Goal: Task Accomplishment & Management: Manage account settings

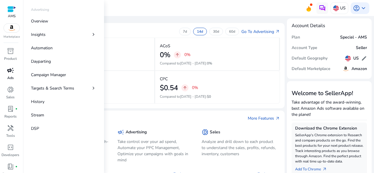
click at [11, 73] on span "campaign" at bounding box center [10, 70] width 7 height 7
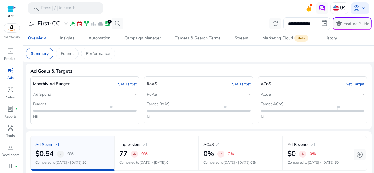
click at [209, 13] on mat-toolbar "search Press / to search US account_circle keyboard_arrow_down" at bounding box center [198, 8] width 351 height 16
click at [128, 85] on link "Set Target" at bounding box center [127, 84] width 19 height 6
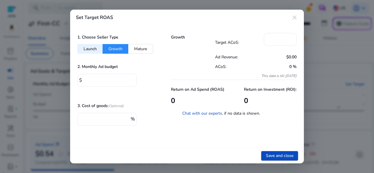
click at [90, 79] on input "*" at bounding box center [108, 80] width 48 height 6
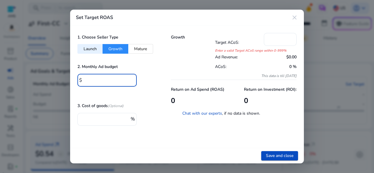
type input "***"
click at [152, 71] on div "2. Monthly Ad budget $ ***" at bounding box center [117, 78] width 79 height 30
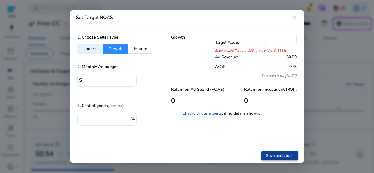
click at [276, 155] on span "Save and close" at bounding box center [279, 156] width 27 height 6
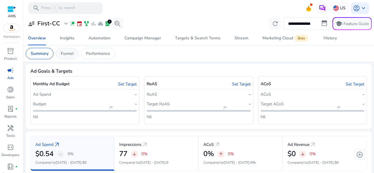
click at [70, 53] on p "Funnel" at bounding box center [67, 54] width 13 height 6
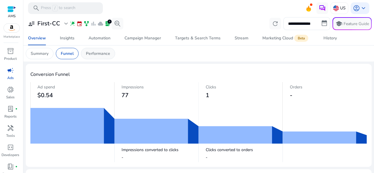
click at [95, 52] on p "Performance" at bounding box center [98, 54] width 24 height 6
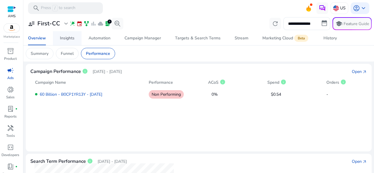
click at [66, 38] on div "Insights" at bounding box center [67, 38] width 15 height 4
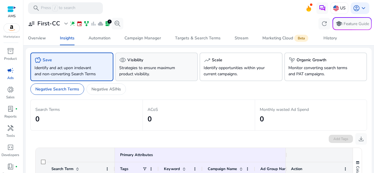
click at [147, 67] on p "Strategies to ensure maximum product visibility." at bounding box center [150, 71] width 62 height 12
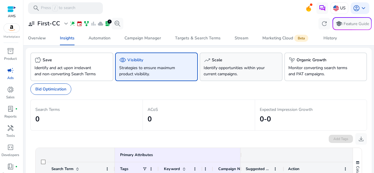
click at [230, 63] on div "trending_up Scale" at bounding box center [241, 60] width 75 height 7
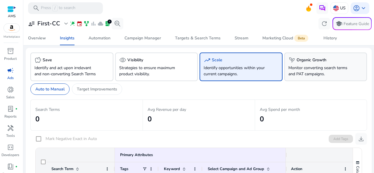
click at [312, 66] on p "Monitor converting search terms and PAT campaigns." at bounding box center [320, 71] width 62 height 12
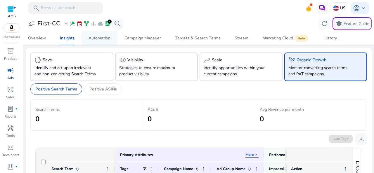
click at [100, 37] on div "Automation" at bounding box center [100, 38] width 22 height 4
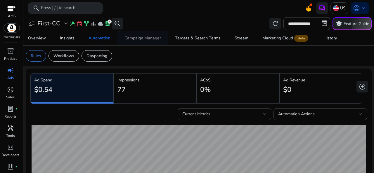
click at [146, 37] on div "Campaign Manager" at bounding box center [143, 38] width 37 height 4
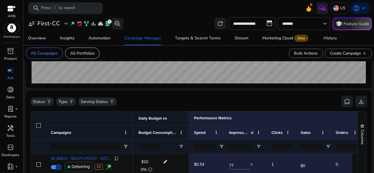
scroll to position [151, 0]
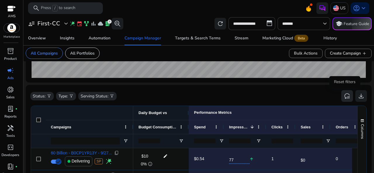
click at [345, 97] on span "reset_settings" at bounding box center [347, 96] width 7 height 7
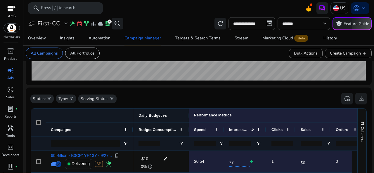
scroll to position [146, 0]
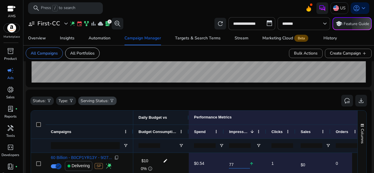
click at [104, 101] on p "Serving Status:" at bounding box center [95, 101] width 28 height 6
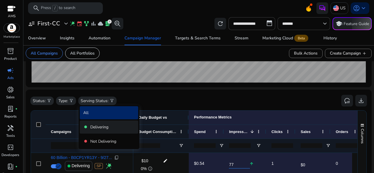
click at [94, 125] on p "Delivering" at bounding box center [99, 127] width 18 height 6
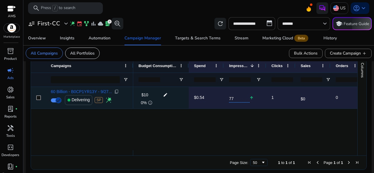
scroll to position [214, 0]
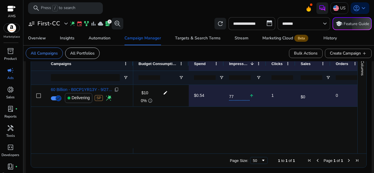
click at [186, 125] on div "$10 edit 0% info $0.54 77 arrow_upward 1 $0 0 $0.54 0%" at bounding box center [245, 116] width 224 height 63
click at [150, 151] on div at bounding box center [339, 151] width 412 height 5
click at [154, 151] on div at bounding box center [339, 151] width 412 height 5
click at [281, 150] on div at bounding box center [339, 151] width 412 height 5
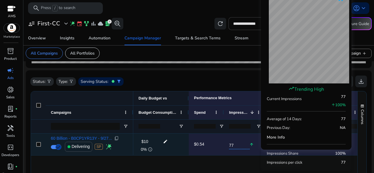
scroll to position [171, 0]
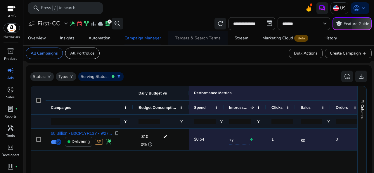
click at [195, 38] on div "Targets & Search Terms" at bounding box center [198, 38] width 46 height 4
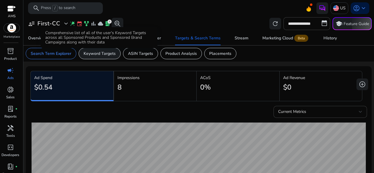
click at [102, 55] on p "Keyword Targets" at bounding box center [100, 54] width 32 height 6
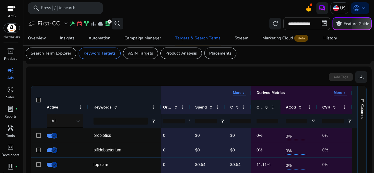
click at [263, 106] on span at bounding box center [266, 107] width 6 height 5
click at [258, 106] on span "CTR" at bounding box center [260, 107] width 6 height 4
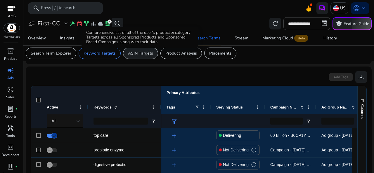
click at [147, 51] on p "ASIN Targets" at bounding box center [140, 53] width 25 height 6
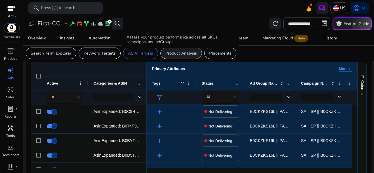
click at [181, 55] on p "Product Analysis" at bounding box center [182, 53] width 32 height 6
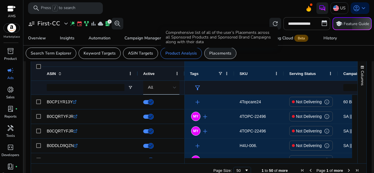
click at [221, 55] on p "Placements" at bounding box center [220, 53] width 22 height 6
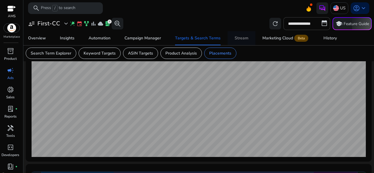
click at [239, 40] on div "Stream" at bounding box center [242, 38] width 14 height 4
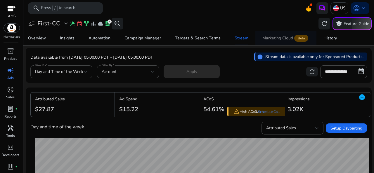
click at [282, 37] on div "Marketing Cloud Beta" at bounding box center [286, 38] width 47 height 5
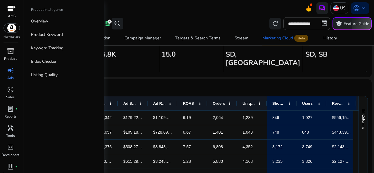
click at [11, 53] on span "inventory_2" at bounding box center [10, 51] width 7 height 7
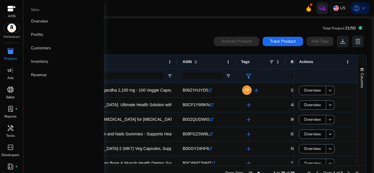
click at [11, 92] on span "donut_small" at bounding box center [10, 89] width 7 height 7
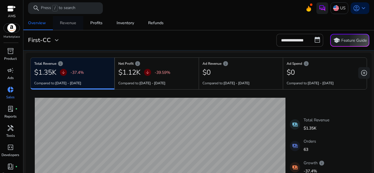
click at [66, 23] on div "Revenue" at bounding box center [68, 23] width 16 height 4
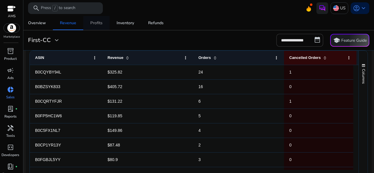
click at [94, 24] on div "Profits" at bounding box center [96, 23] width 12 height 4
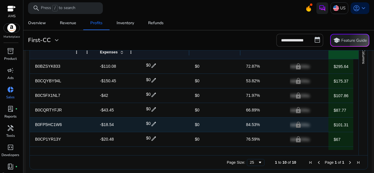
scroll to position [271, 0]
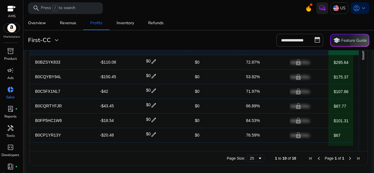
drag, startPoint x: 265, startPoint y: 151, endPoint x: 286, endPoint y: 150, distance: 21.1
click at [286, 150] on div "Drag here to set row groups Drag here to set column labels Order Attributes Rev…" at bounding box center [199, 96] width 339 height 139
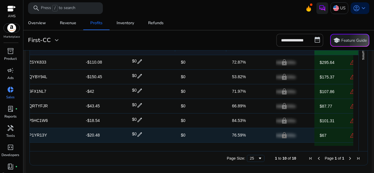
scroll to position [0, 14]
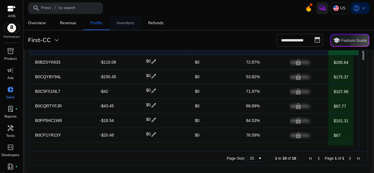
click at [128, 21] on div "Inventory" at bounding box center [126, 23] width 18 height 4
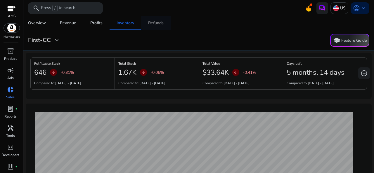
click at [151, 23] on div "Refunds" at bounding box center [156, 23] width 16 height 4
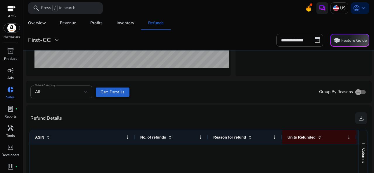
click at [113, 89] on span "Get Details" at bounding box center [113, 92] width 24 height 6
